Goal: Task Accomplishment & Management: Manage account settings

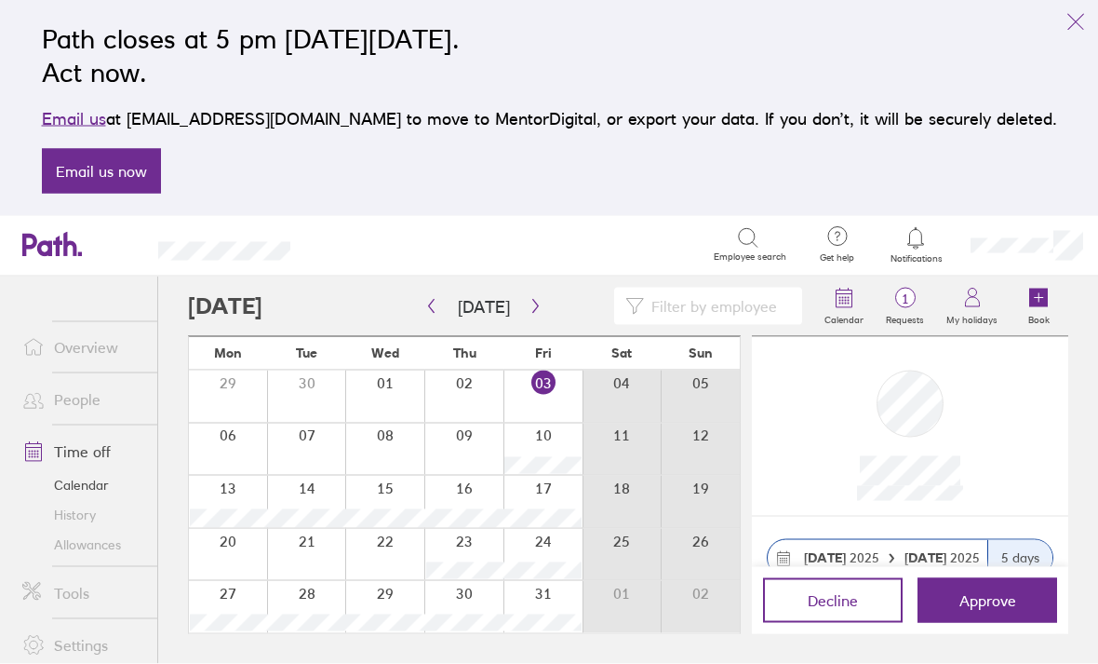
scroll to position [60, 0]
click at [998, 602] on span "Approve" at bounding box center [988, 600] width 57 height 17
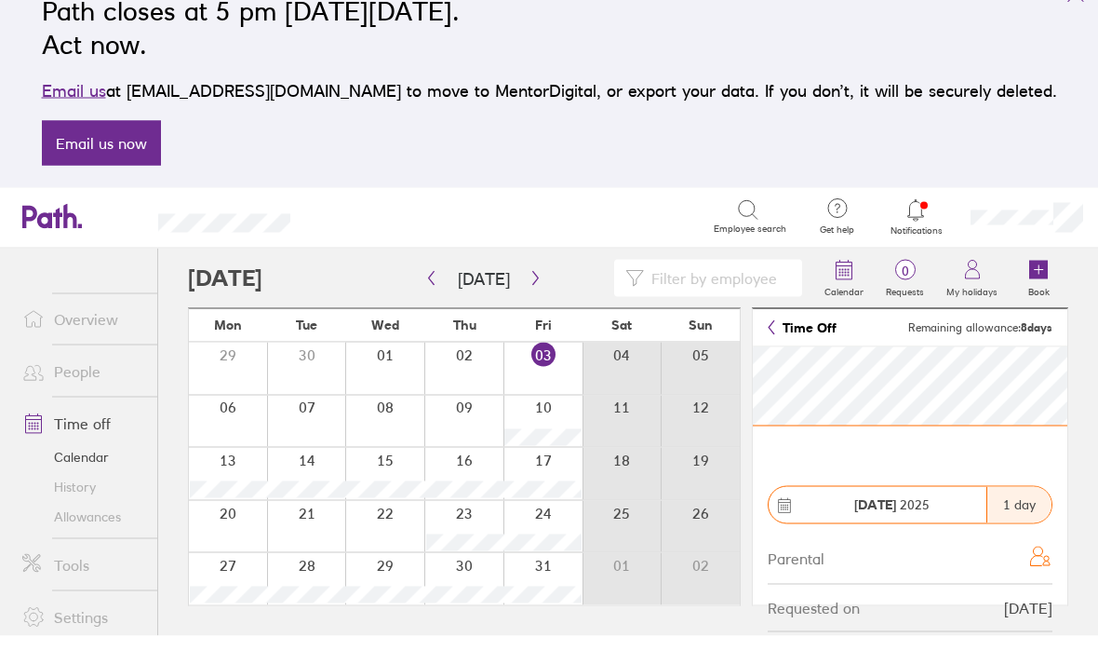
scroll to position [60, 0]
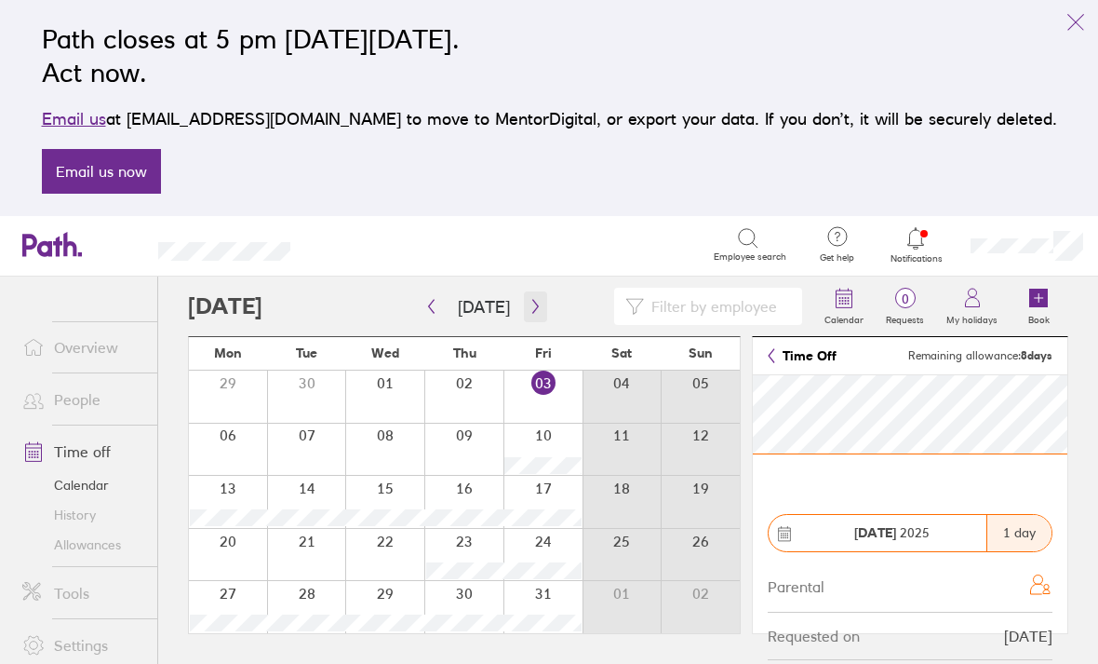
click at [535, 291] on button "button" at bounding box center [535, 306] width 23 height 31
